Goal: Task Accomplishment & Management: Manage account settings

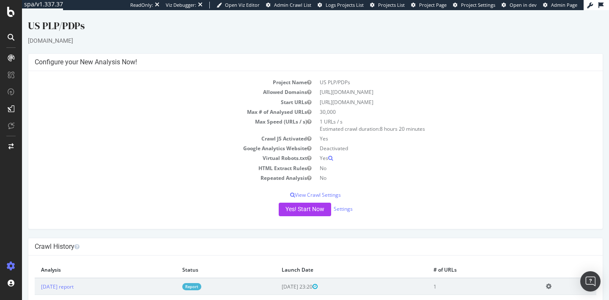
scroll to position [52, 0]
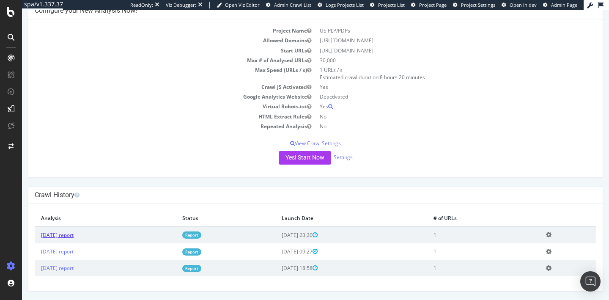
click at [73, 234] on link "[DATE] report" at bounding box center [57, 234] width 33 height 7
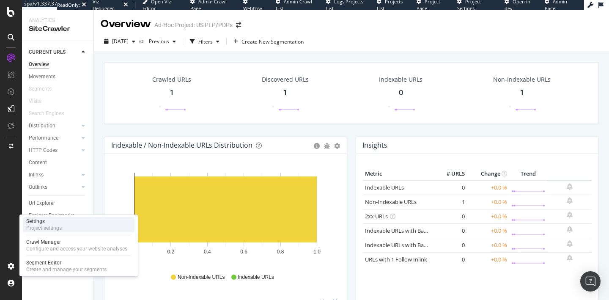
click at [47, 228] on div "Project settings" at bounding box center [44, 228] width 36 height 7
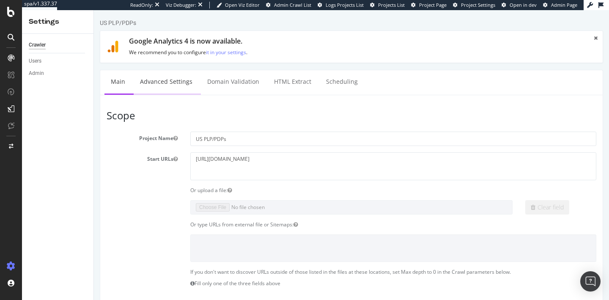
click at [170, 85] on link "Advanced Settings" at bounding box center [166, 81] width 65 height 23
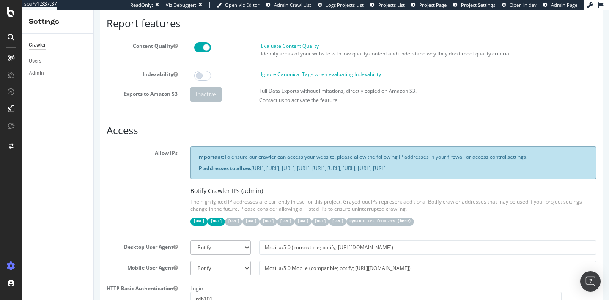
scroll to position [152, 0]
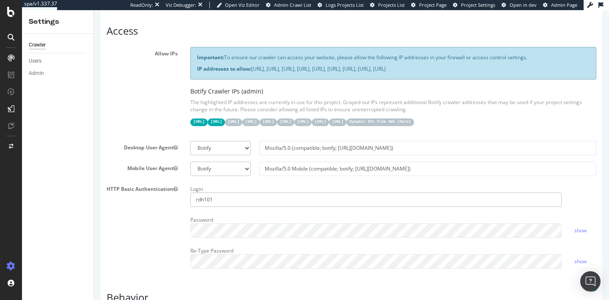
click at [231, 207] on input "rdh101" at bounding box center [376, 200] width 372 height 14
click at [580, 234] on link "show" at bounding box center [581, 230] width 12 height 7
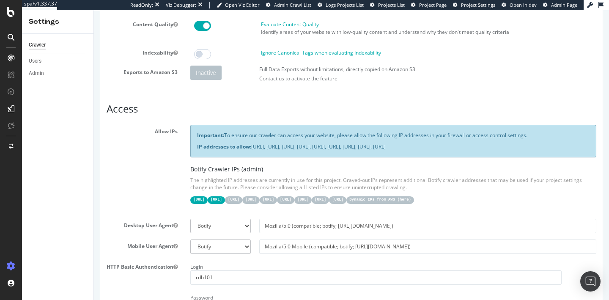
scroll to position [0, 0]
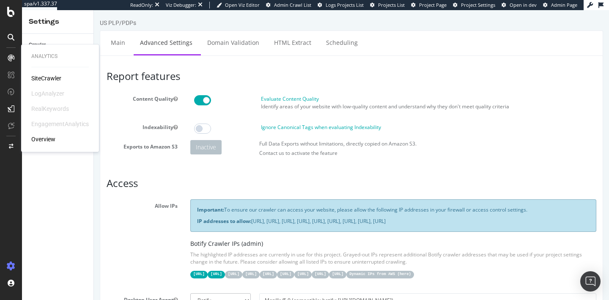
click at [55, 77] on div "SiteCrawler" at bounding box center [46, 78] width 30 height 8
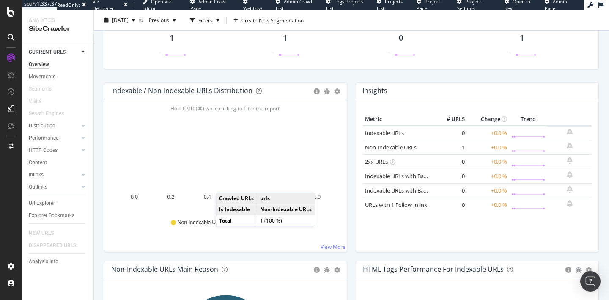
scroll to position [240, 0]
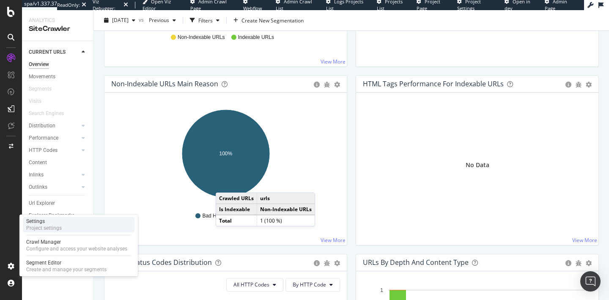
click at [44, 221] on div "Settings" at bounding box center [44, 221] width 36 height 7
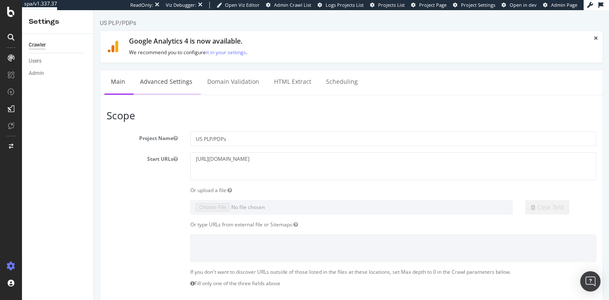
click at [182, 82] on link "Advanced Settings" at bounding box center [166, 81] width 65 height 23
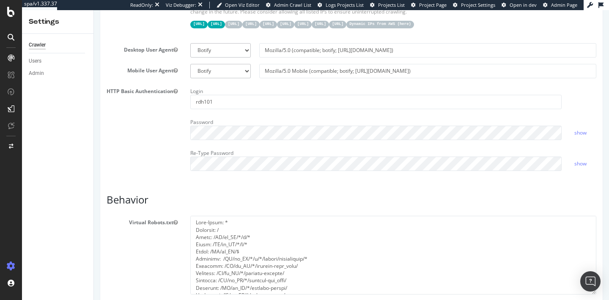
scroll to position [13, 0]
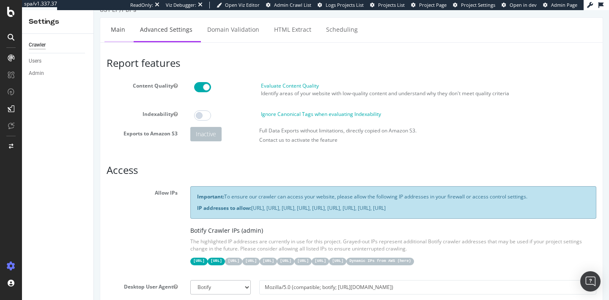
click at [114, 35] on link "Main" at bounding box center [118, 29] width 27 height 23
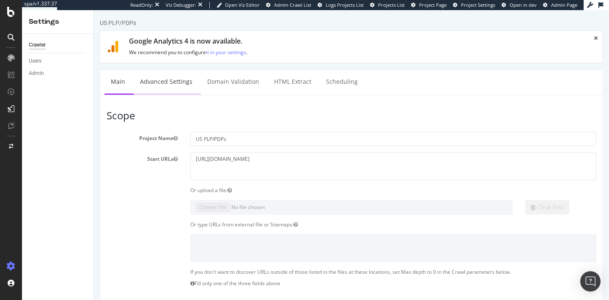
click at [159, 83] on link "Advanced Settings" at bounding box center [166, 81] width 65 height 23
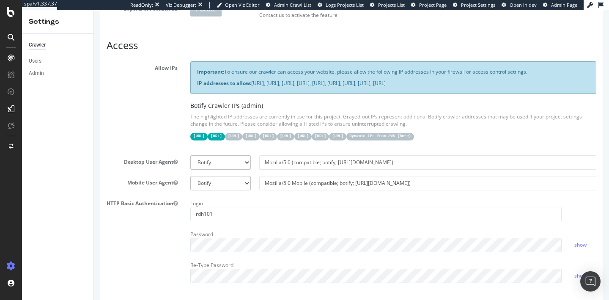
scroll to position [195, 0]
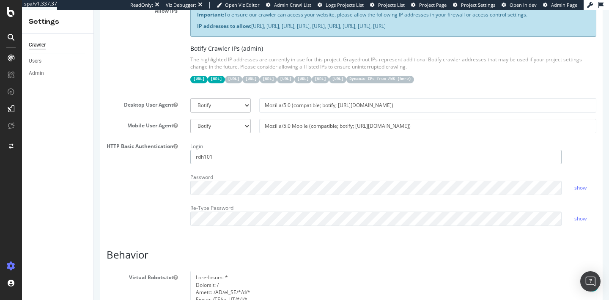
click at [219, 164] on input "rdh101" at bounding box center [376, 157] width 372 height 14
drag, startPoint x: 110, startPoint y: 158, endPoint x: 177, endPoint y: 162, distance: 66.9
click at [177, 150] on label "HTTP Basic Authentication" at bounding box center [142, 145] width 84 height 10
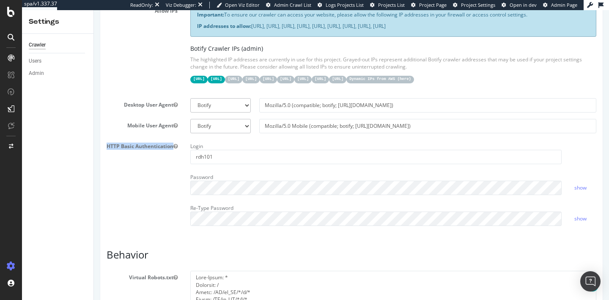
copy label "HTTP Basic Authentication"
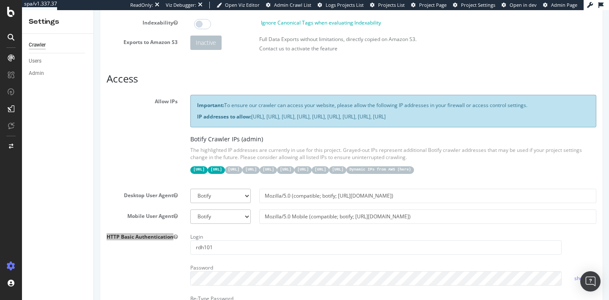
scroll to position [0, 0]
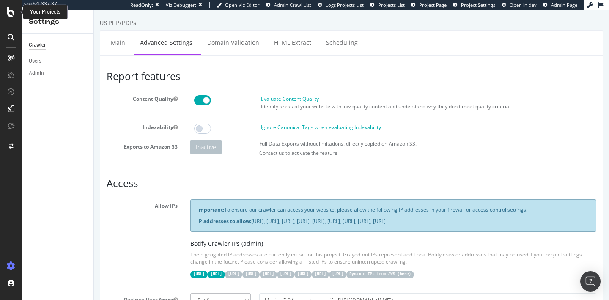
click at [12, 16] on icon at bounding box center [11, 12] width 8 height 10
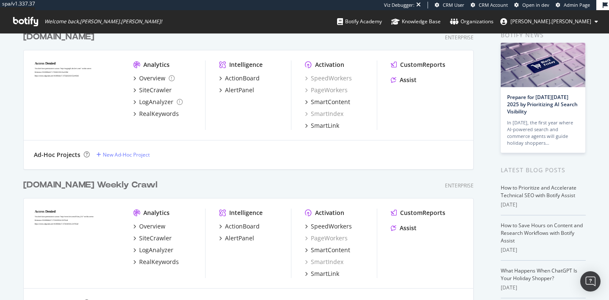
scroll to position [124, 0]
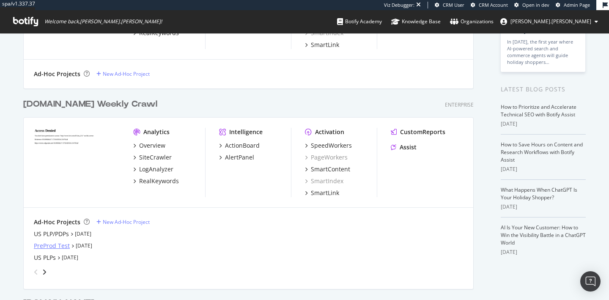
click at [53, 244] on div "PreProd Test" at bounding box center [52, 246] width 36 height 8
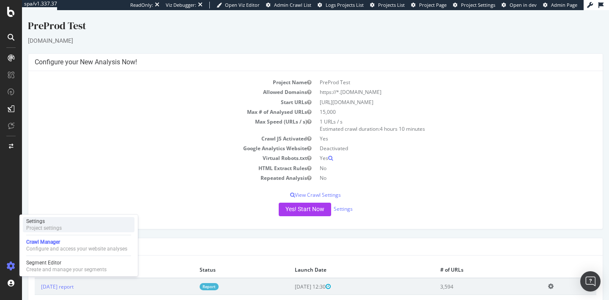
click at [44, 224] on div "Settings" at bounding box center [44, 221] width 36 height 7
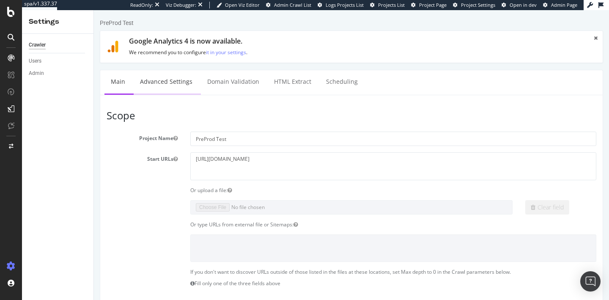
click at [161, 83] on link "Advanced Settings" at bounding box center [166, 81] width 65 height 23
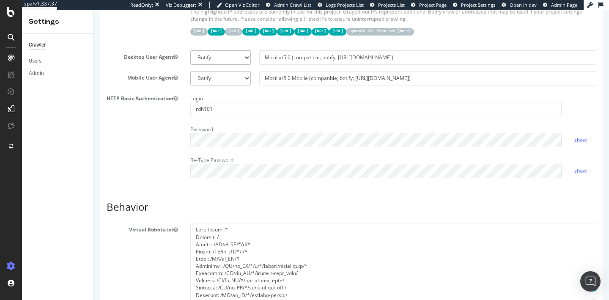
scroll to position [260, 0]
